Goal: Task Accomplishment & Management: Use online tool/utility

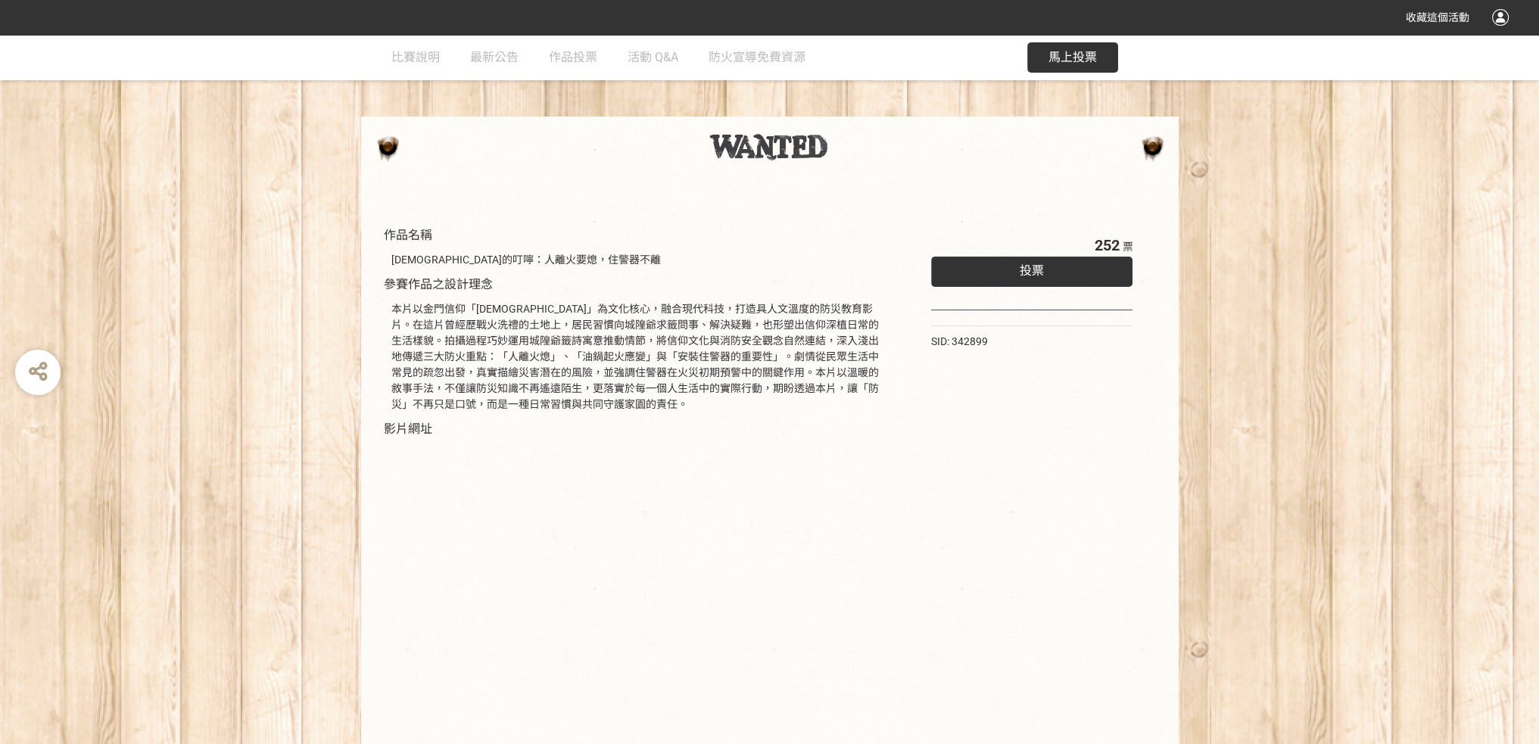
scroll to position [76, 0]
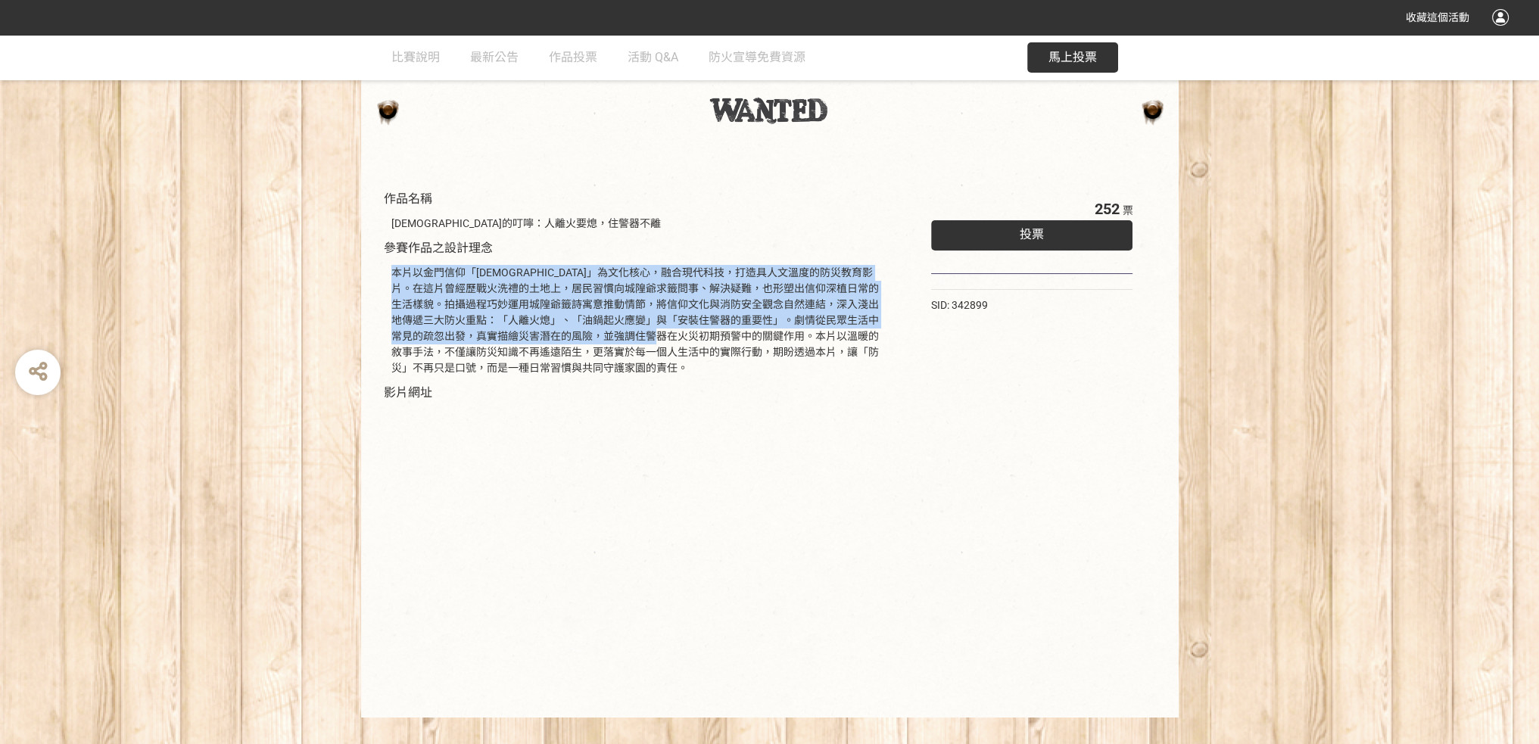
drag, startPoint x: 733, startPoint y: 282, endPoint x: 735, endPoint y: 341, distance: 59.1
click at [735, 341] on div "作品名稱 [DEMOGRAPHIC_DATA]的叮嚀：人離火要熄，住警器不離 參賽作品之設計理念 本片以金門信仰「[DEMOGRAPHIC_DATA]」為文化…" at bounding box center [638, 442] width 509 height 505
click at [735, 341] on div "本片以金門信仰「[DEMOGRAPHIC_DATA]」為文化核心，融合現代科技，打造具人文溫度的防災教育影片。在這片曾經歷戰火洗禮的土地上，居民習慣向城隍爺求…" at bounding box center [638, 320] width 494 height 111
drag, startPoint x: 735, startPoint y: 341, endPoint x: 731, endPoint y: 281, distance: 59.9
click at [731, 281] on div "本片以金門信仰「[DEMOGRAPHIC_DATA]」為文化核心，融合現代科技，打造具人文溫度的防災教育影片。在這片曾經歷戰火洗禮的土地上，居民習慣向城隍爺求…" at bounding box center [638, 320] width 494 height 111
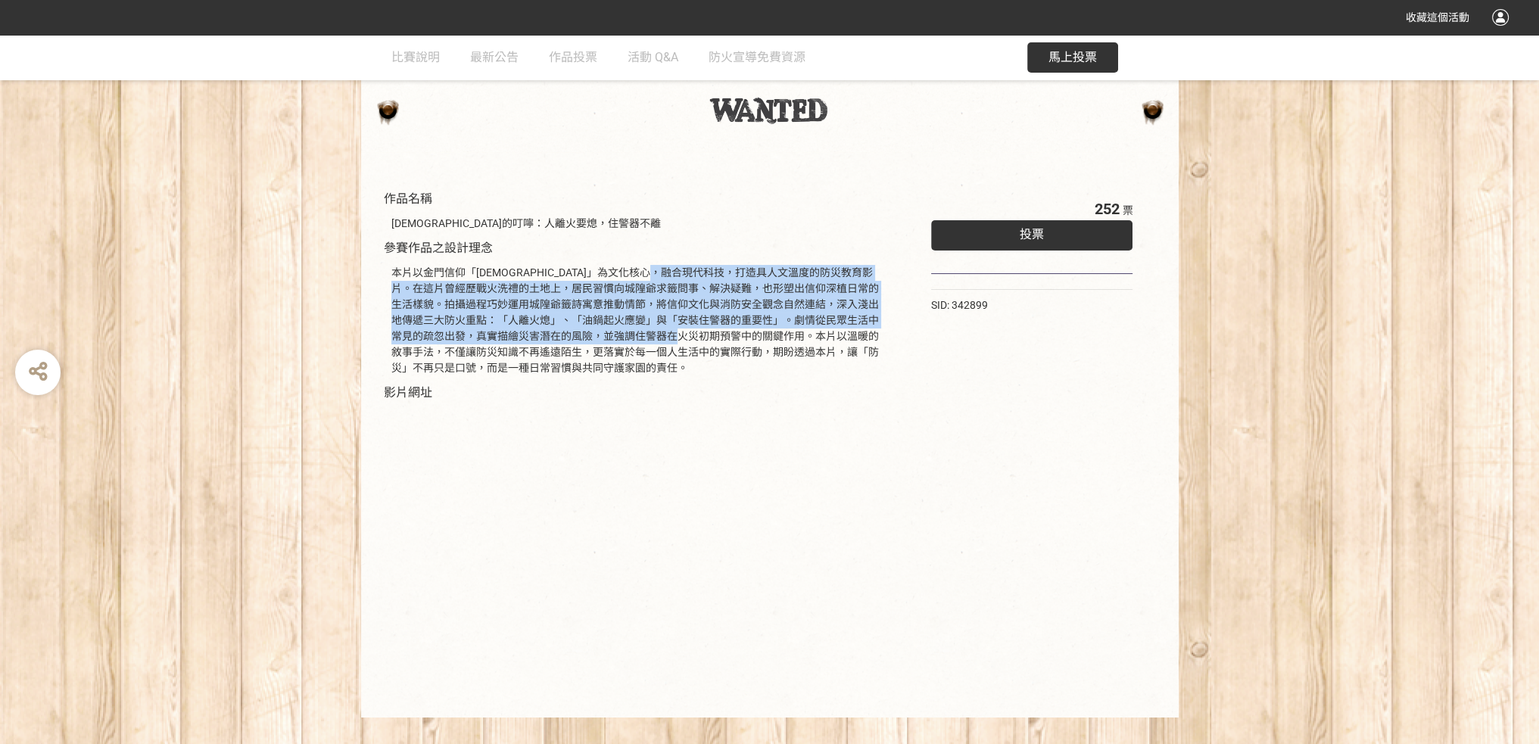
click at [731, 281] on div "本片以金門信仰「[DEMOGRAPHIC_DATA]」為文化核心，融合現代科技，打造具人文溫度的防災教育影片。在這片曾經歷戰火洗禮的土地上，居民習慣向城隍爺求…" at bounding box center [638, 320] width 494 height 111
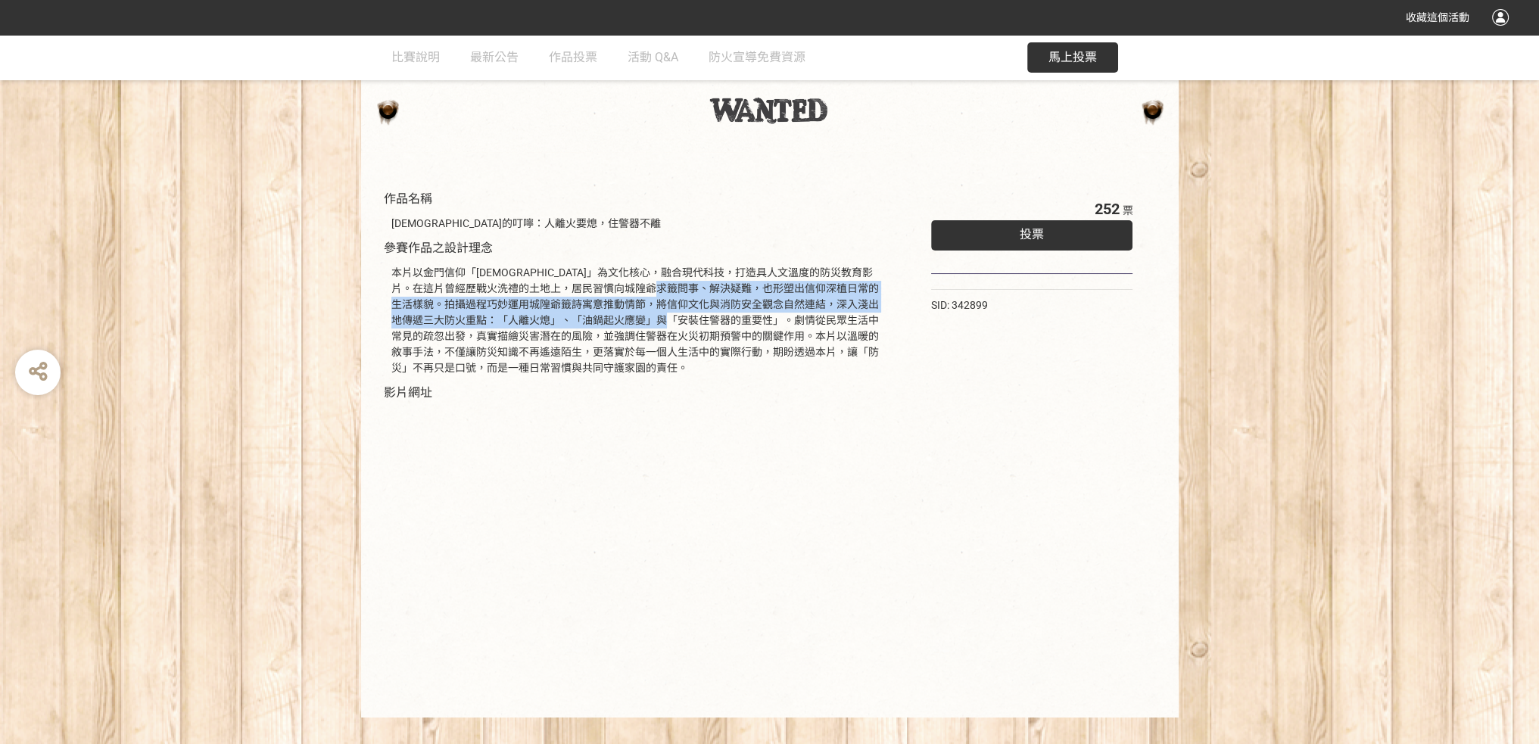
click at [741, 323] on div "本片以金門信仰「[DEMOGRAPHIC_DATA]」為文化核心，融合現代科技，打造具人文溫度的防災教育影片。在這片曾經歷戰火洗禮的土地上，居民習慣向城隍爺求…" at bounding box center [638, 320] width 494 height 111
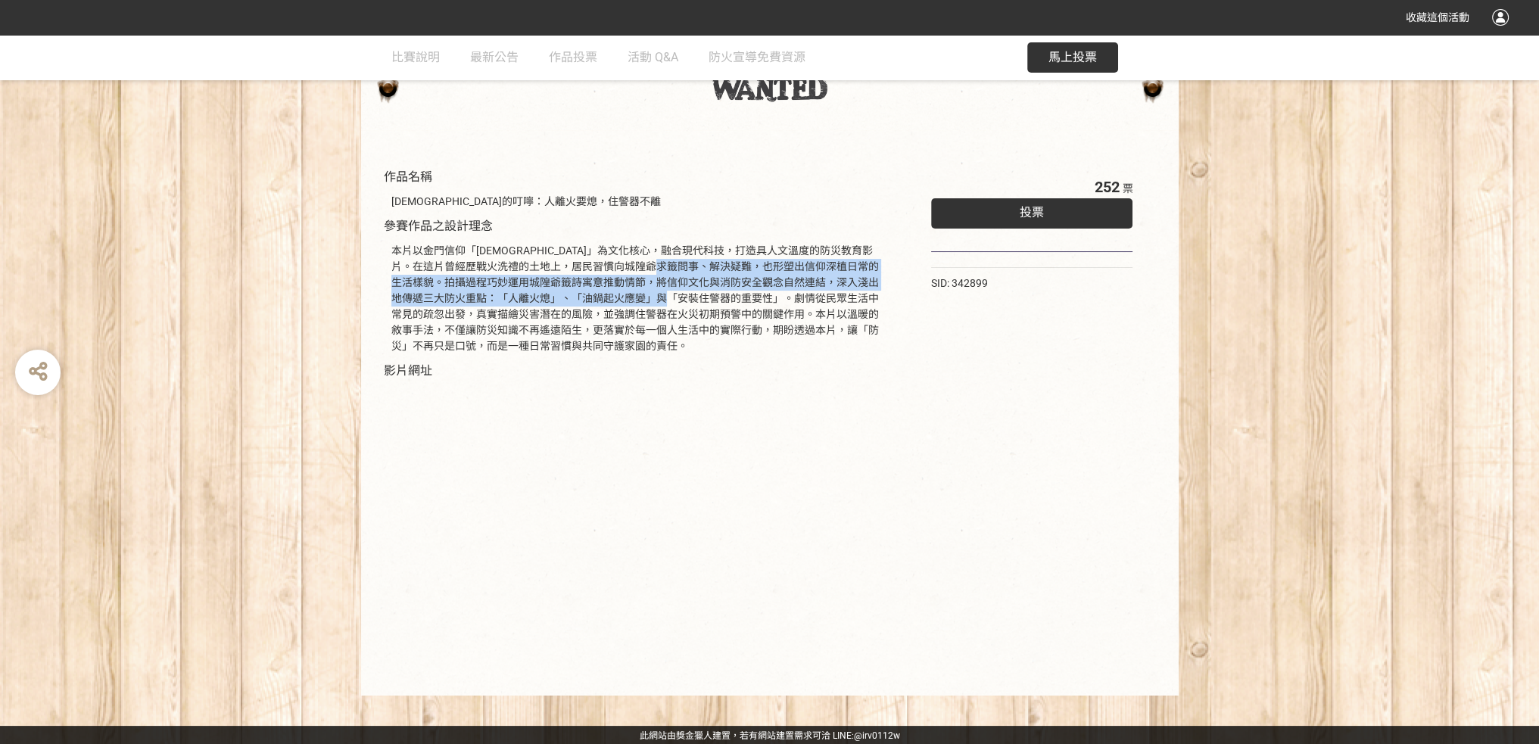
scroll to position [99, 0]
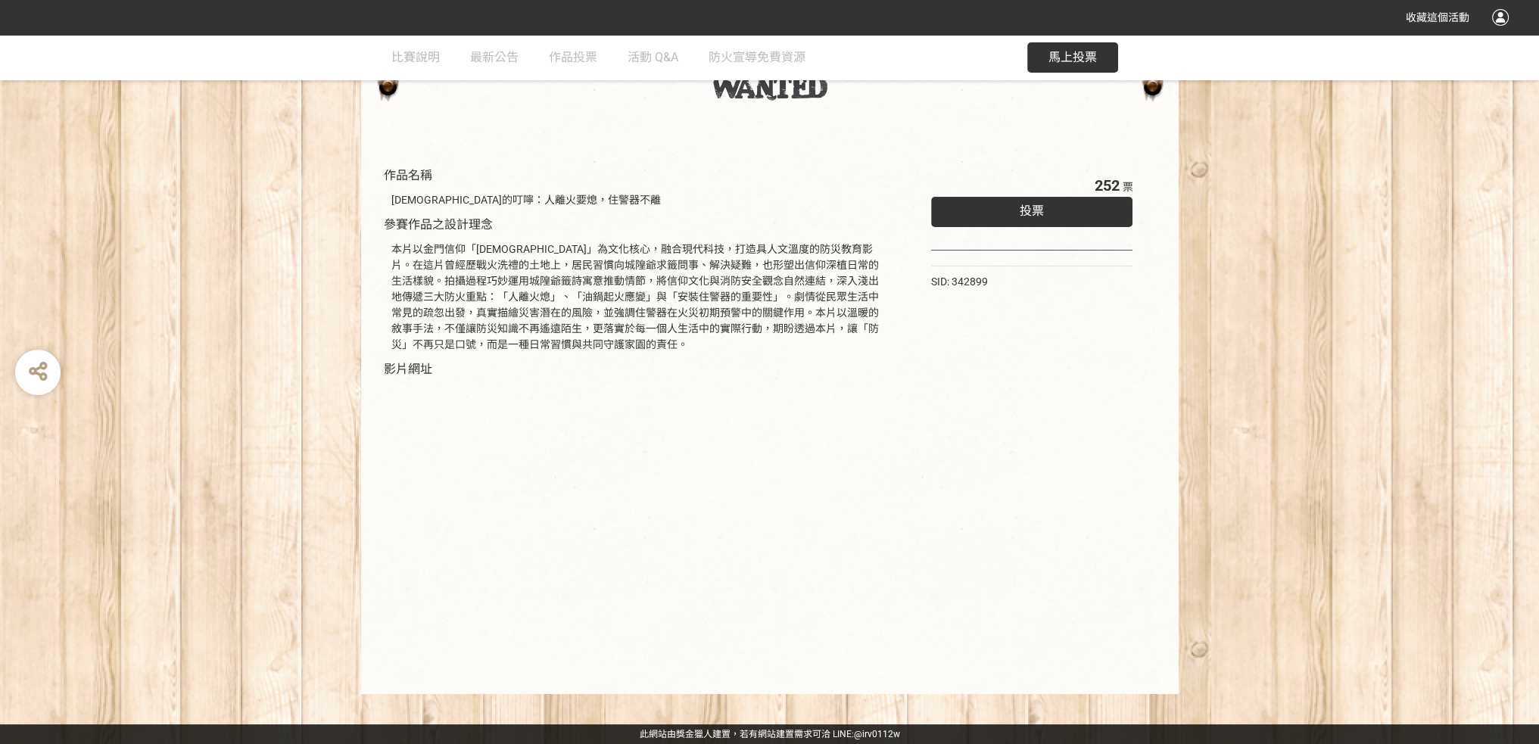
click at [830, 317] on div "本片以金門信仰「[DEMOGRAPHIC_DATA]」為文化核心，融合現代科技，打造具人文溫度的防災教育影片。在這片曾經歷戰火洗禮的土地上，居民習慣向城隍爺求…" at bounding box center [638, 296] width 494 height 111
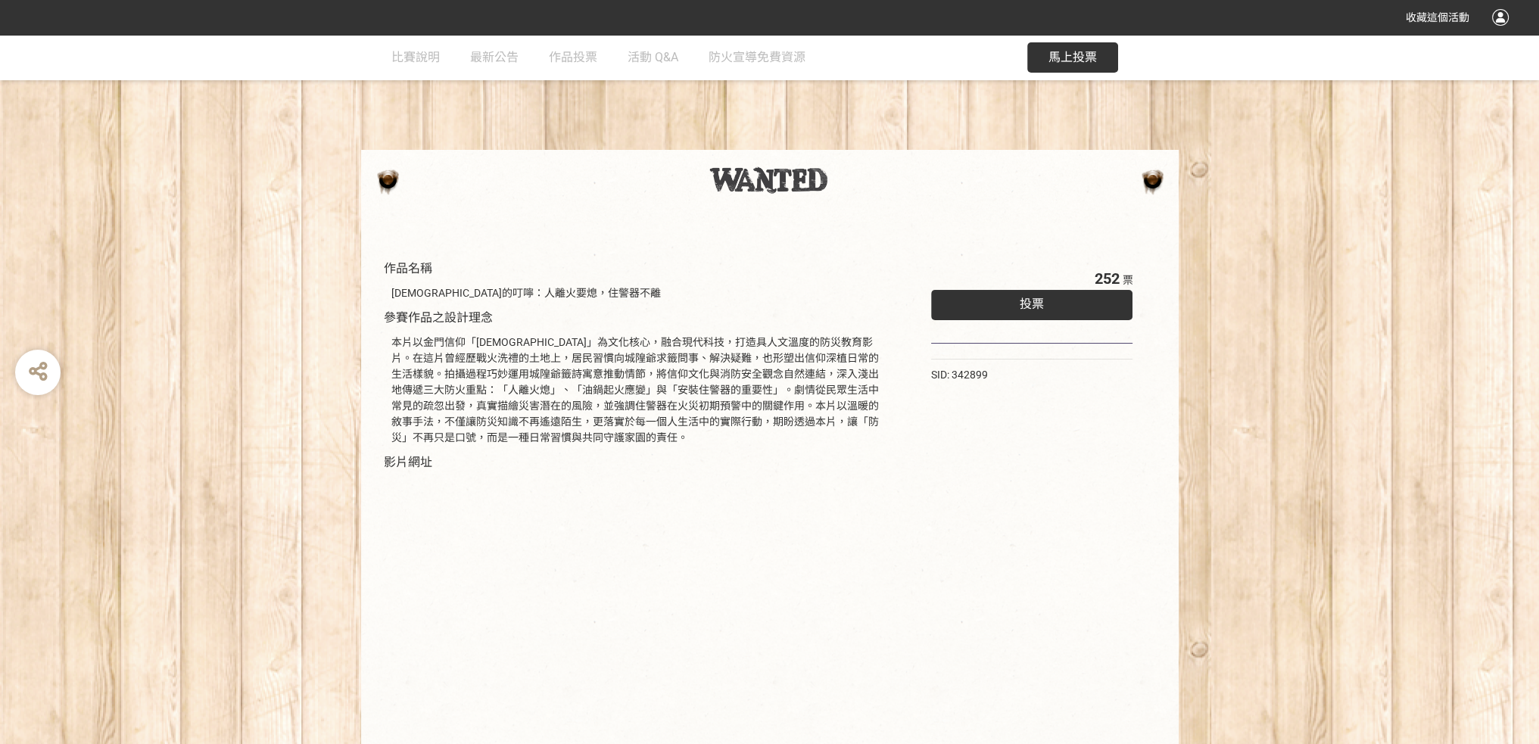
scroll to position [0, 0]
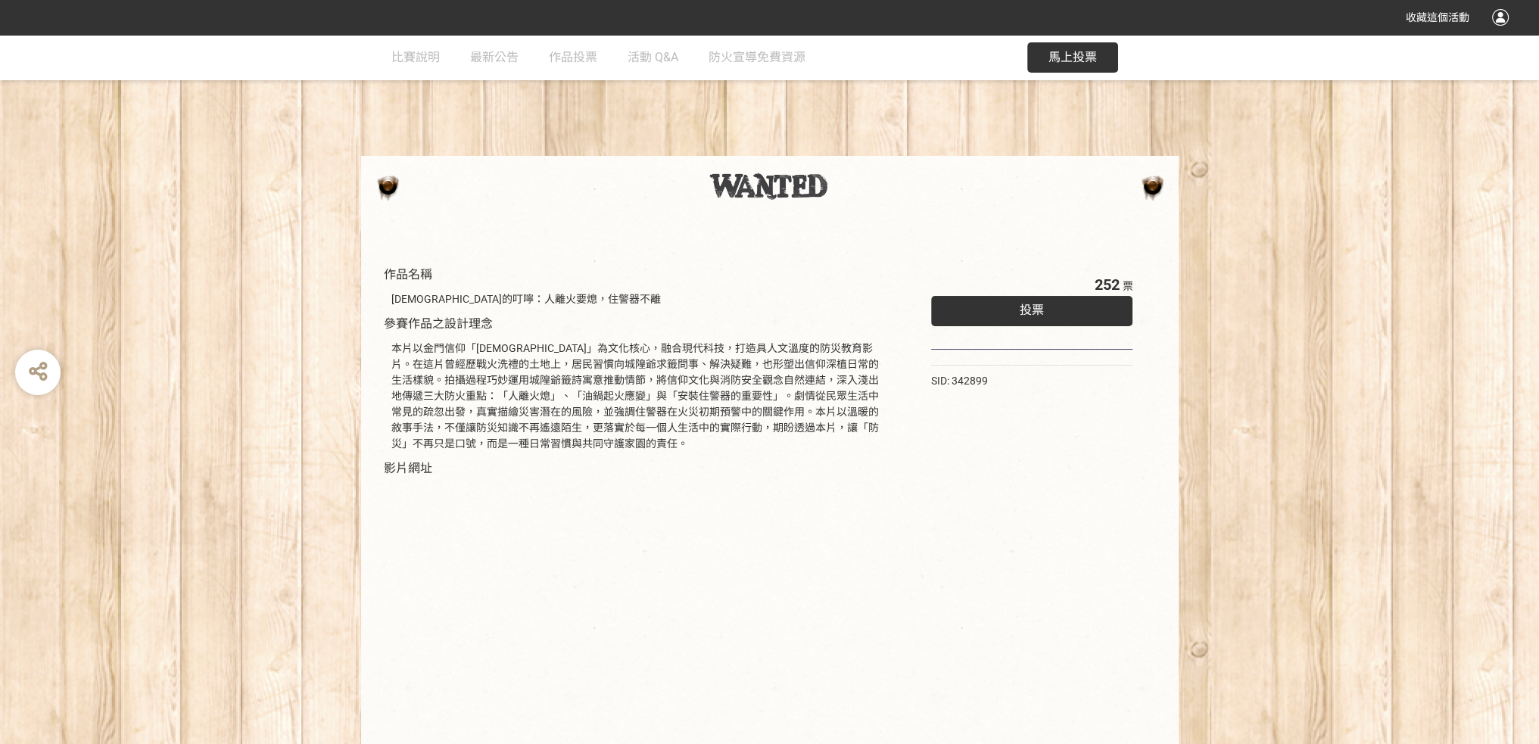
click at [964, 302] on div "投票" at bounding box center [1032, 311] width 202 height 30
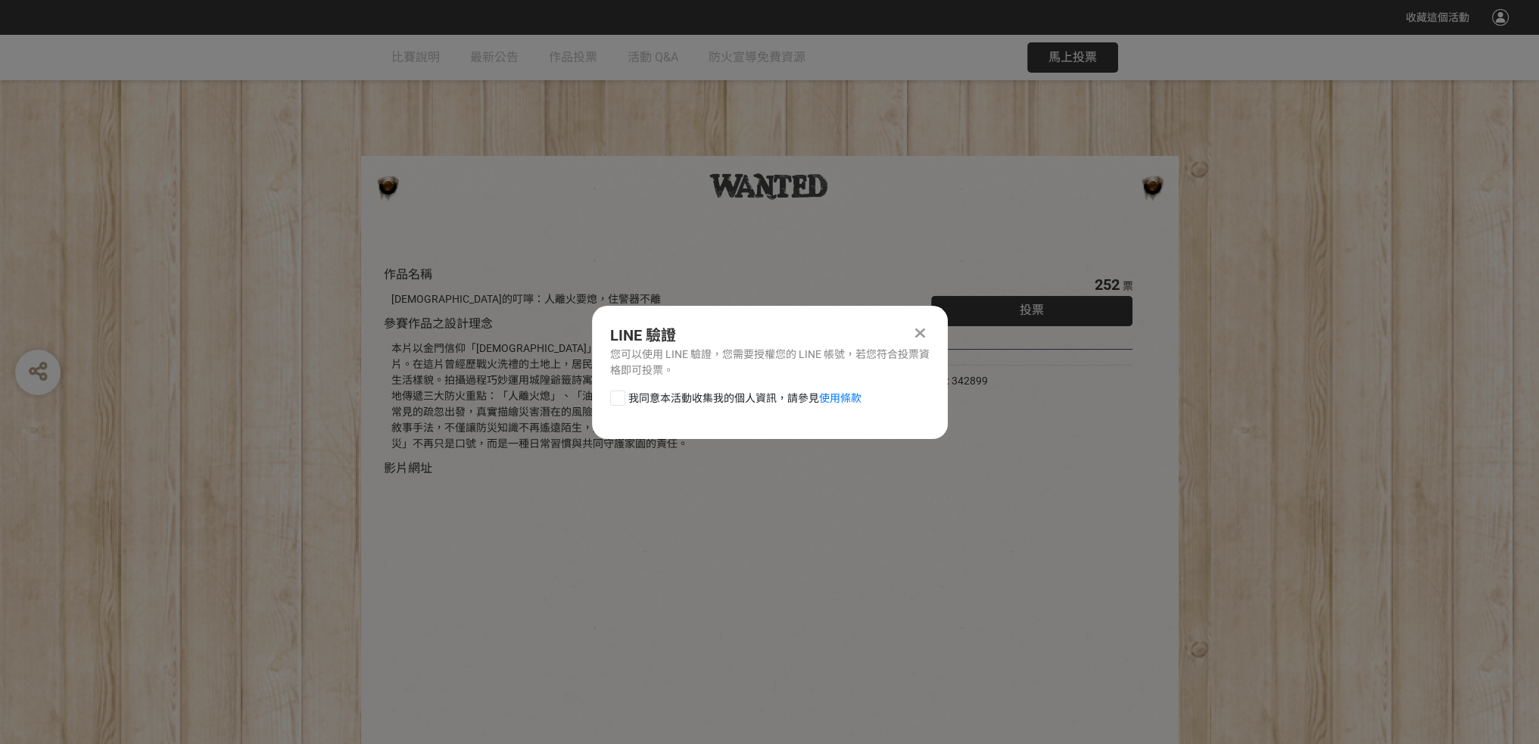
click at [912, 335] on div at bounding box center [920, 333] width 18 height 18
